Goal: Transaction & Acquisition: Purchase product/service

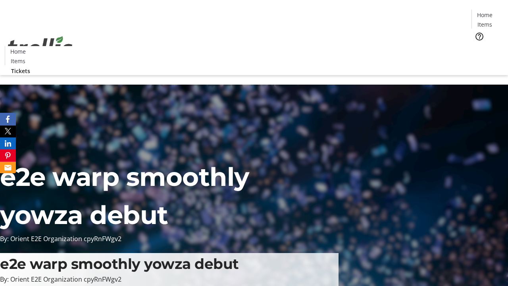
click at [477, 46] on span "Tickets" at bounding box center [486, 50] width 19 height 8
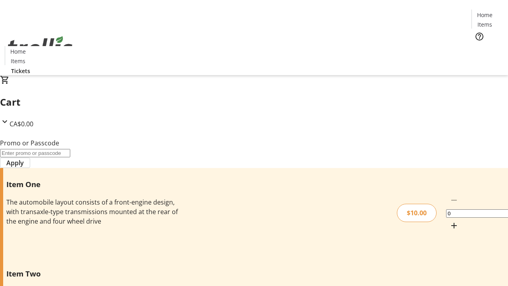
click at [449, 220] on mat-icon "Increment by one" at bounding box center [454, 225] width 10 height 10
type input "1"
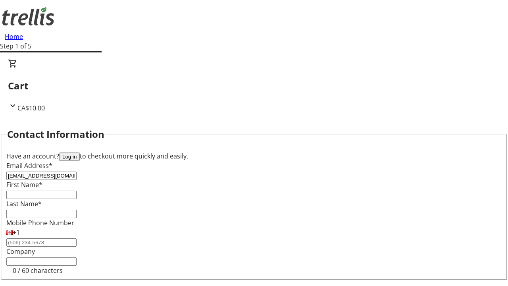
type input "[EMAIL_ADDRESS][DOMAIN_NAME]"
type input "Una"
type input "[PERSON_NAME]"
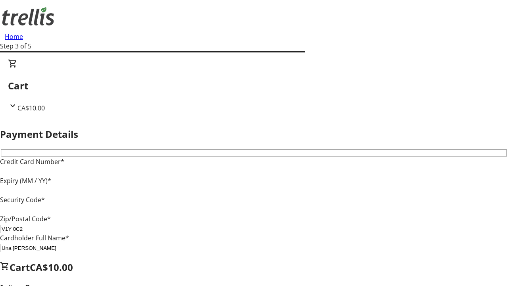
type input "V1Y 0C2"
